Goal: Information Seeking & Learning: Learn about a topic

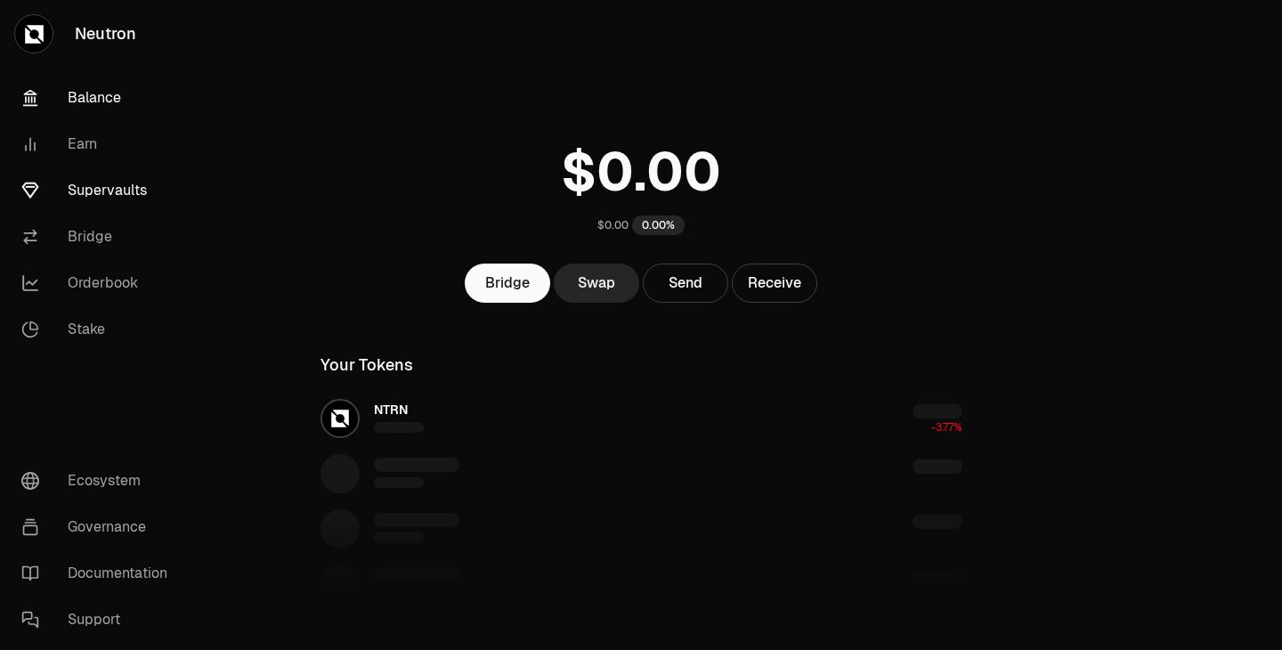
click at [102, 198] on link "Supervaults" at bounding box center [99, 190] width 185 height 46
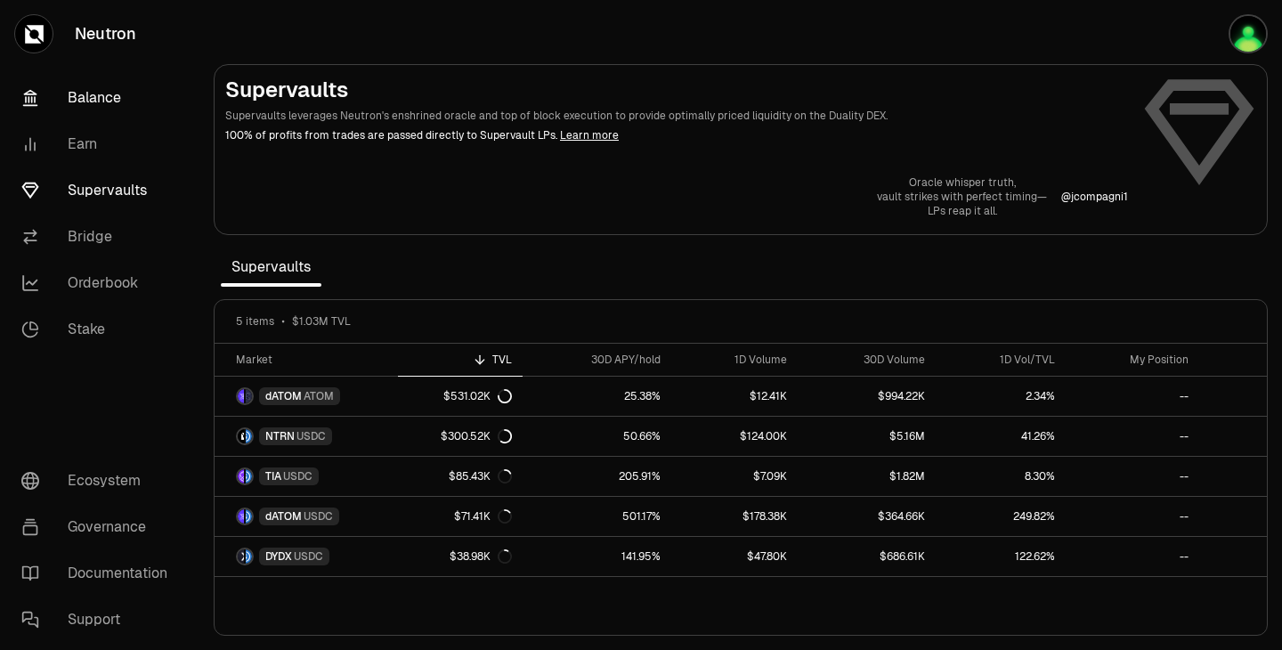
click at [102, 91] on link "Balance" at bounding box center [99, 98] width 185 height 46
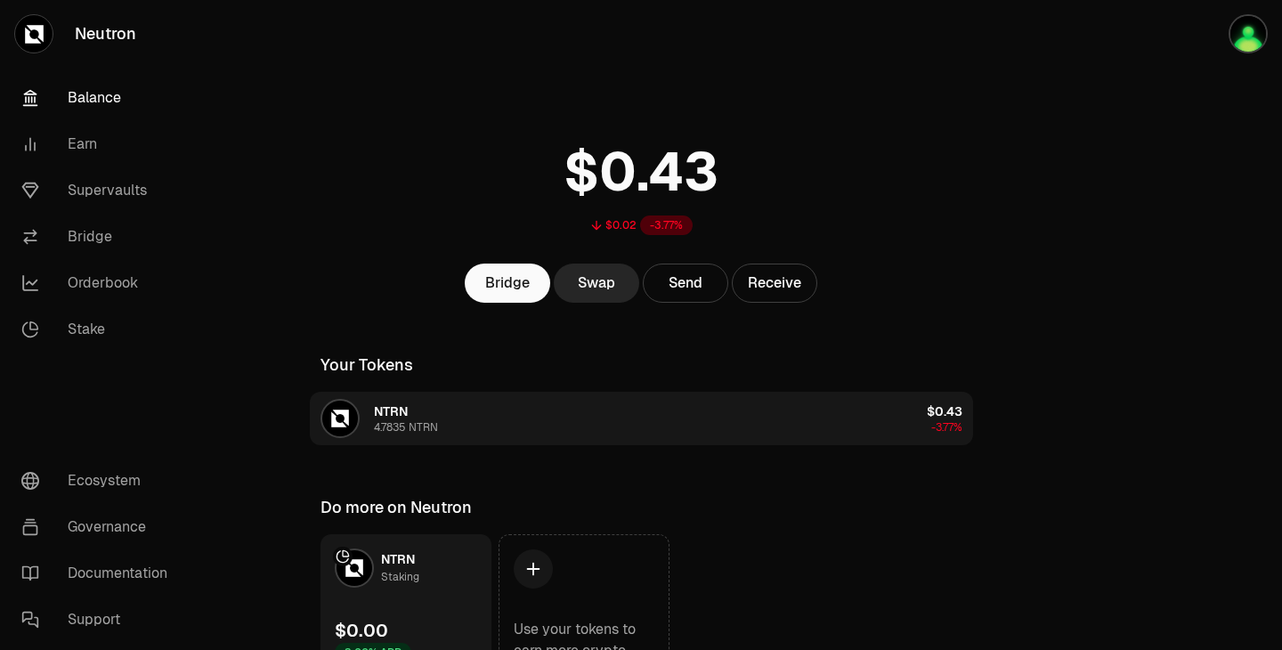
scroll to position [98, 0]
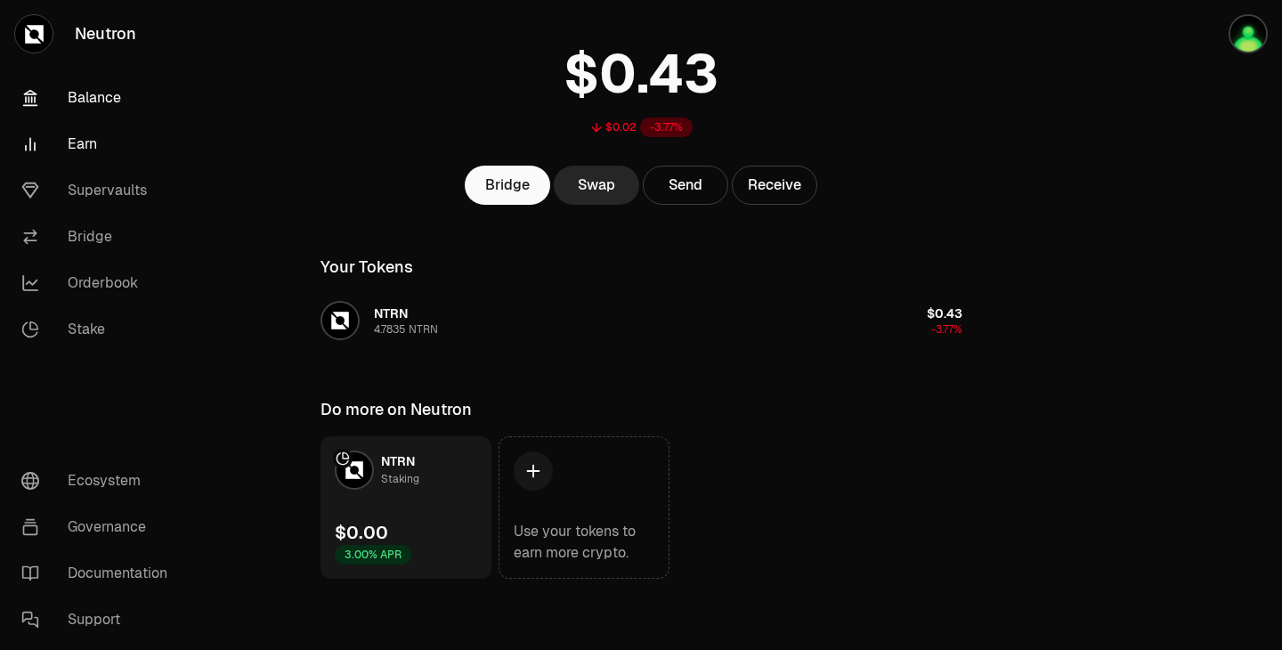
click at [109, 140] on link "Earn" at bounding box center [99, 144] width 185 height 46
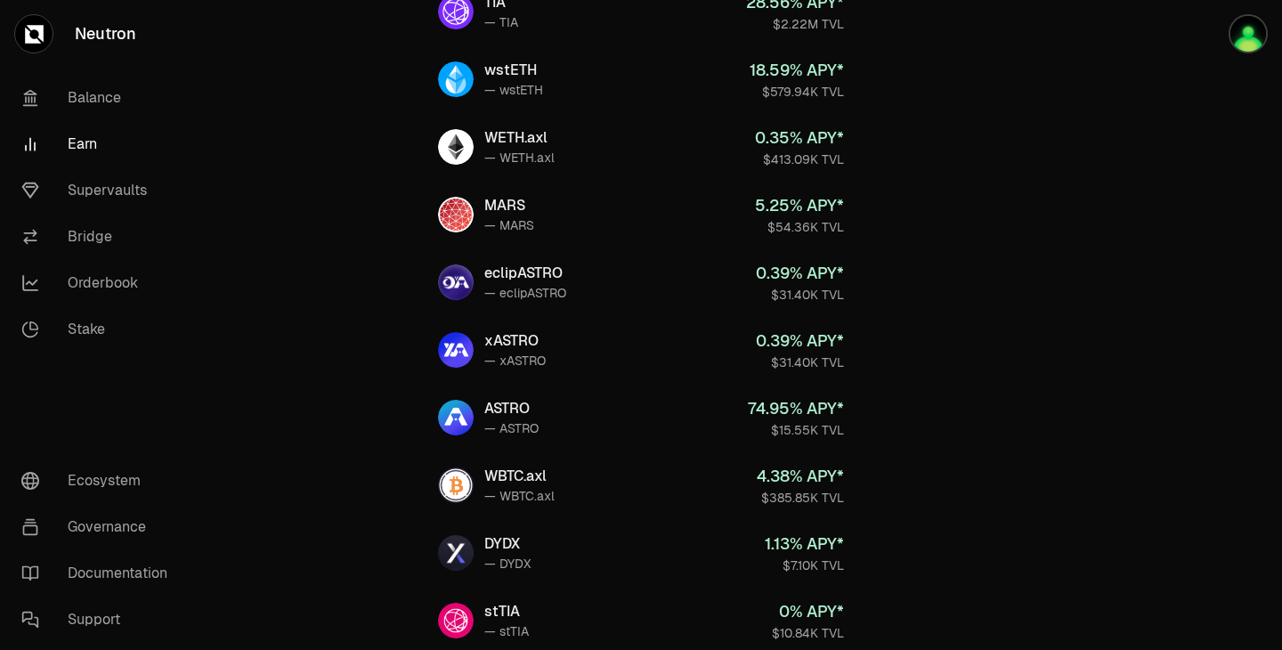
scroll to position [821, 0]
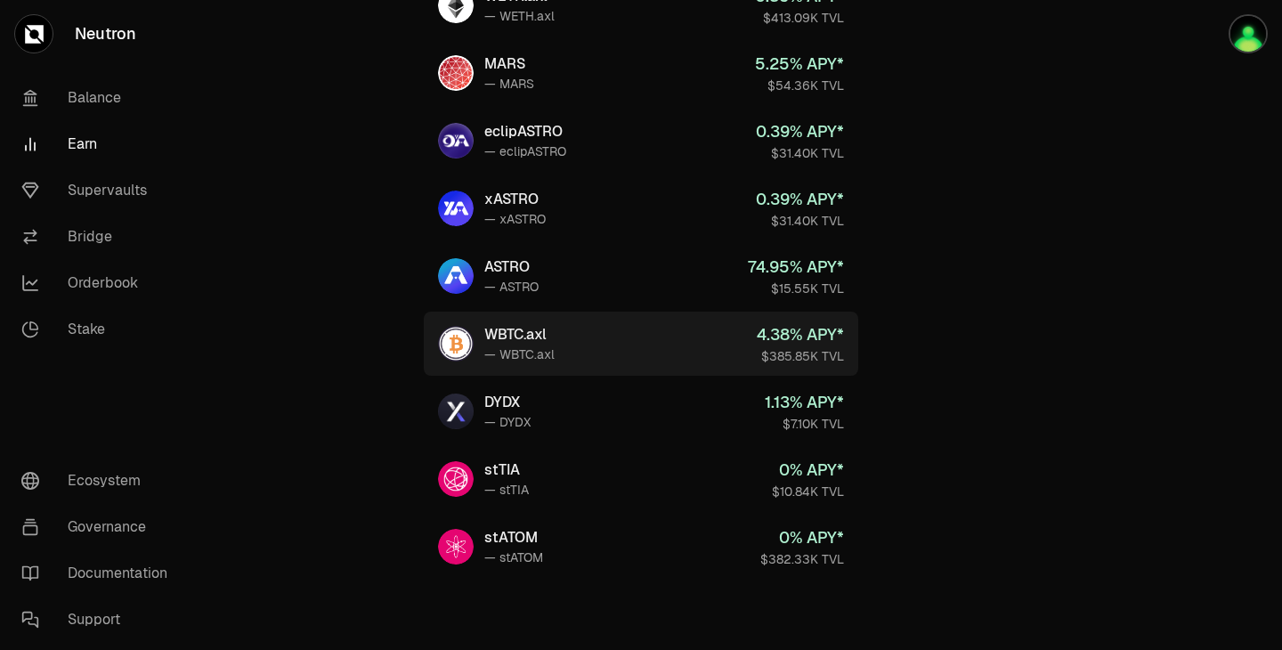
click at [649, 339] on link "WBTC.axl — WBTC.axl 4.38 % APY* $385.85K TVL" at bounding box center [641, 344] width 435 height 64
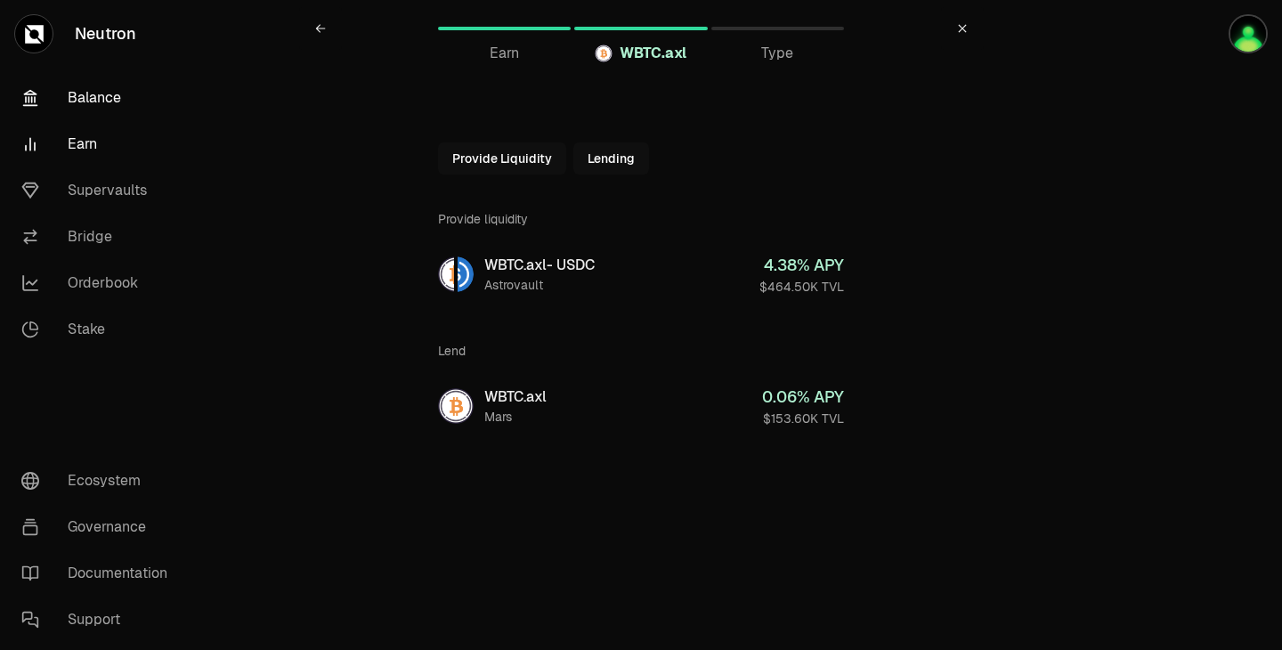
click at [116, 102] on link "Balance" at bounding box center [99, 98] width 185 height 46
